Goal: Navigation & Orientation: Find specific page/section

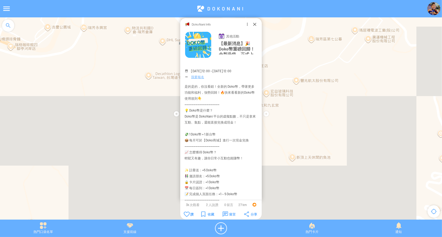
click at [431, 9] on img at bounding box center [433, 8] width 13 height 13
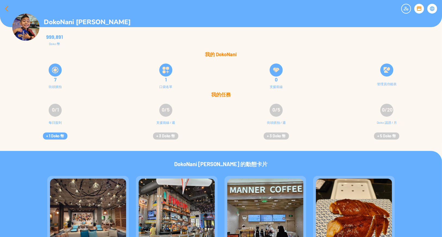
click at [2, 9] on div at bounding box center [6, 8] width 13 height 13
